Goal: Information Seeking & Learning: Learn about a topic

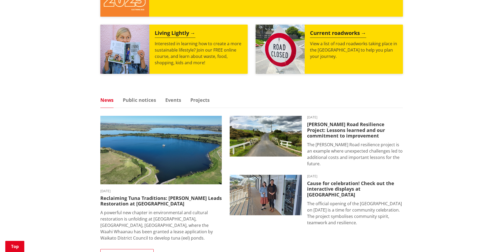
scroll to position [238, 0]
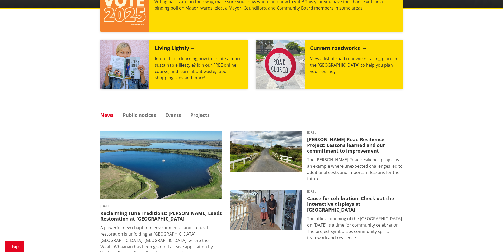
click at [340, 49] on h2 "Current roadworks" at bounding box center [338, 49] width 56 height 8
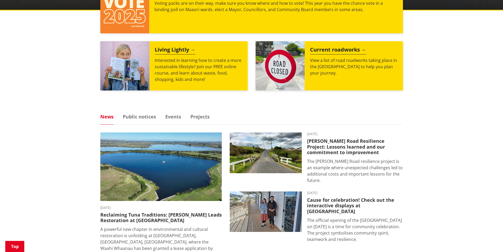
scroll to position [211, 0]
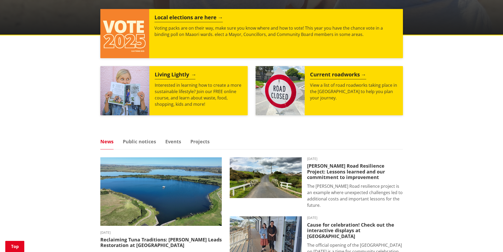
click at [172, 72] on h2 "Living Lightly" at bounding box center [175, 75] width 41 height 8
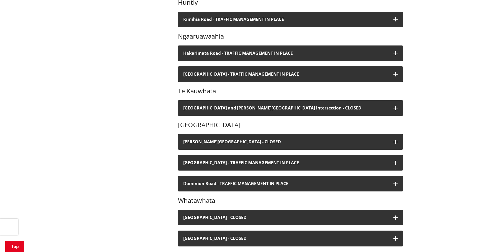
scroll to position [238, 0]
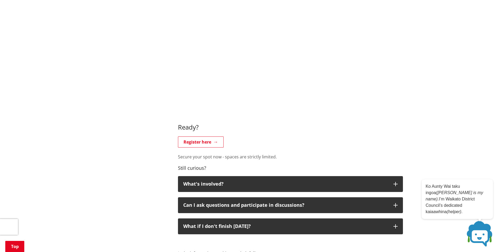
scroll to position [317, 0]
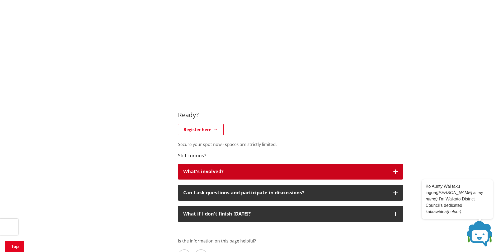
click at [200, 176] on button "What's involved?" at bounding box center [290, 172] width 225 height 16
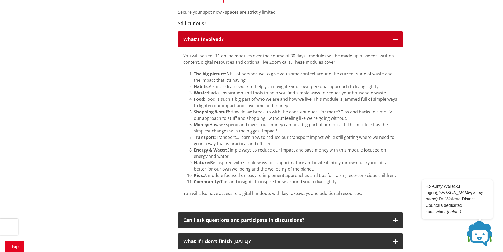
scroll to position [476, 0]
